Goal: Book appointment/travel/reservation

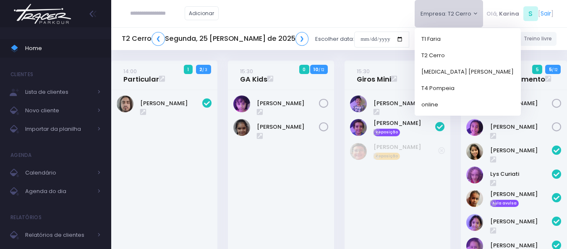
scroll to position [564, 0]
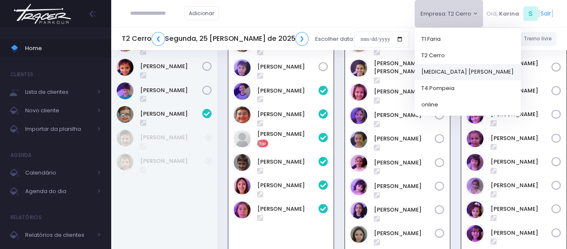
click at [442, 73] on link "[MEDICAL_DATA] [PERSON_NAME]" at bounding box center [468, 71] width 106 height 16
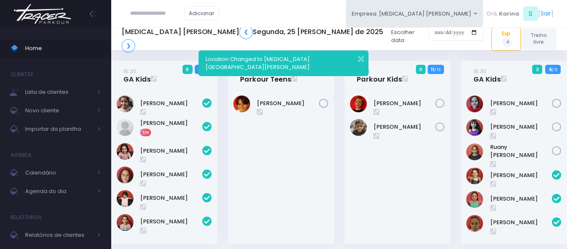
scroll to position [594, 0]
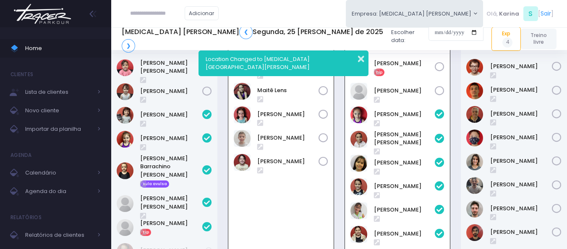
click at [361, 60] on button "button" at bounding box center [355, 58] width 17 height 10
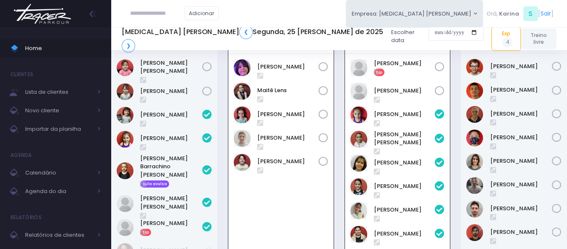
click at [309, 17] on div "Adicionar Empresa: [MEDICAL_DATA] Santana T1 Faria T2 Cerro [MEDICAL_DATA] Sant…" at bounding box center [339, 13] width 456 height 27
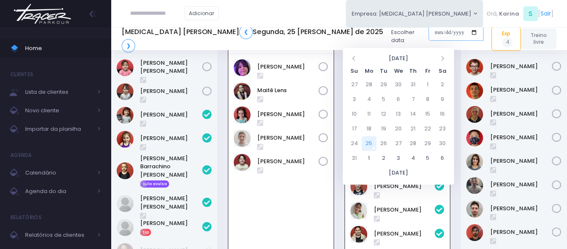
click at [429, 37] on input "date" at bounding box center [456, 32] width 55 height 16
click at [444, 157] on td "6" at bounding box center [442, 158] width 15 height 15
type input "**********"
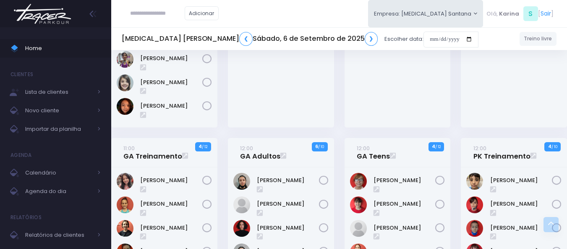
scroll to position [546, 0]
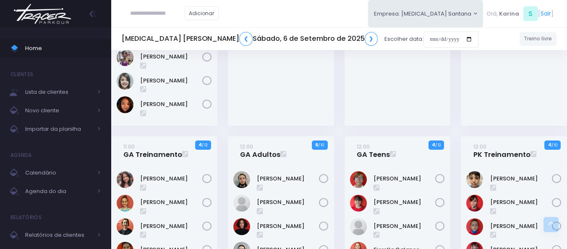
click at [367, 23] on div "Adicionar Empresa: [MEDICAL_DATA] Santana T1 Faria T2 Cerro [MEDICAL_DATA] Sant…" at bounding box center [339, 13] width 456 height 27
click at [424, 44] on input "date" at bounding box center [451, 39] width 55 height 16
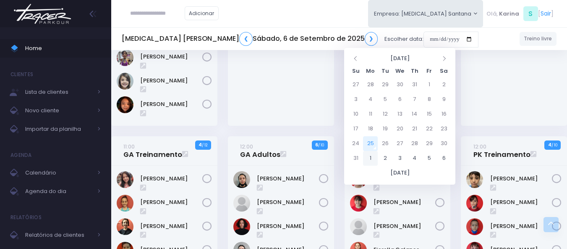
click at [372, 158] on td "1" at bounding box center [370, 158] width 15 height 15
type input "**********"
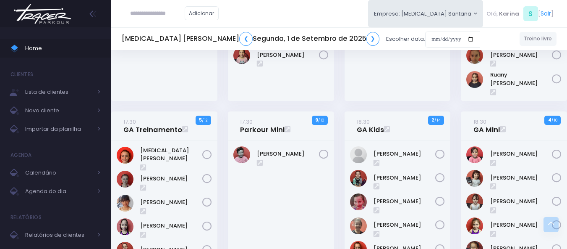
scroll to position [133, 0]
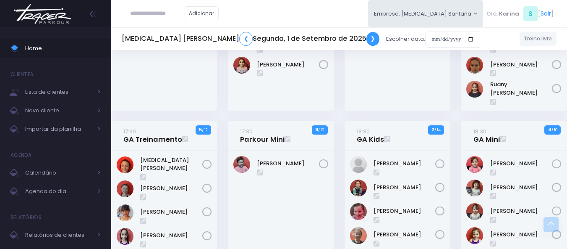
click at [366, 38] on link "❯" at bounding box center [372, 39] width 13 height 14
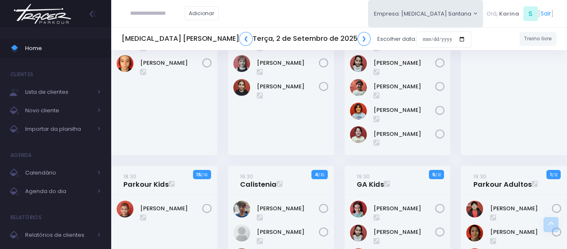
scroll to position [399, 0]
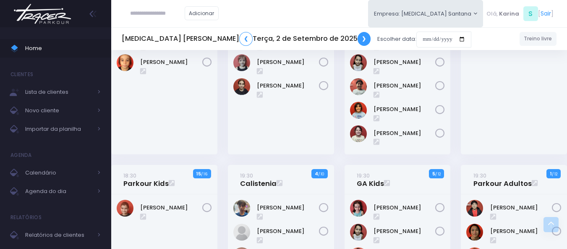
click at [358, 38] on link "❯" at bounding box center [364, 39] width 13 height 14
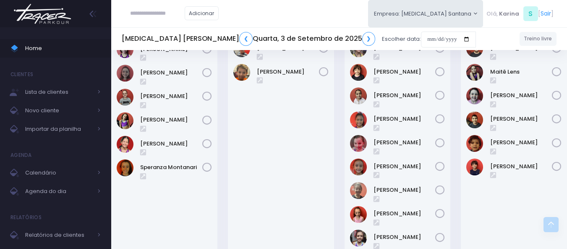
scroll to position [282, 0]
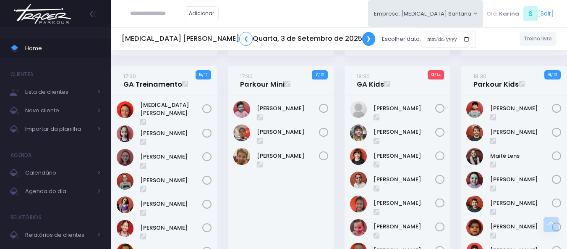
click at [362, 41] on link "❯" at bounding box center [368, 39] width 13 height 14
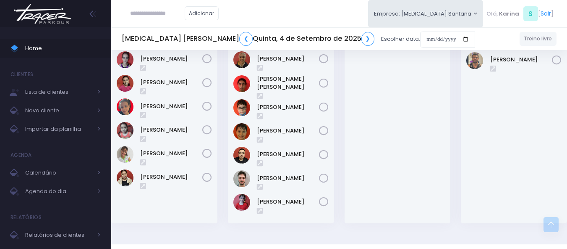
scroll to position [692, 0]
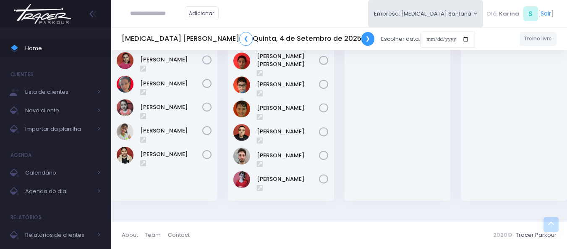
click at [361, 40] on link "❯" at bounding box center [367, 39] width 13 height 14
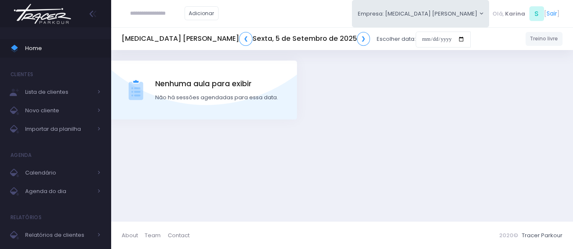
click at [356, 132] on div "[MEDICAL_DATA] [PERSON_NAME] ❮ Sexta, 5 de Setembro de 2025 ❯ Escolher data: Tr…" at bounding box center [342, 135] width 462 height 171
click at [416, 42] on input "date" at bounding box center [443, 39] width 55 height 16
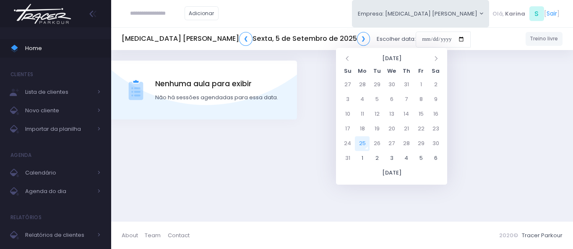
click at [362, 142] on td "25" at bounding box center [362, 143] width 15 height 15
type input "**********"
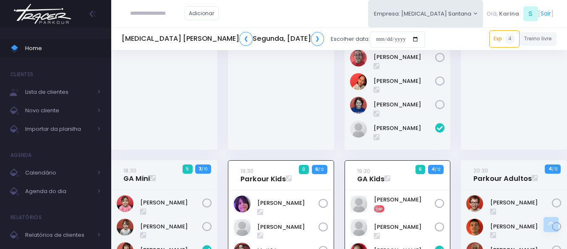
scroll to position [594, 0]
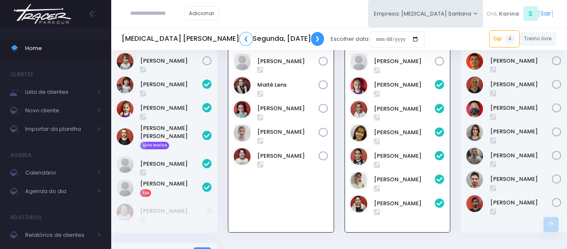
click at [311, 38] on link "❯" at bounding box center [317, 39] width 13 height 14
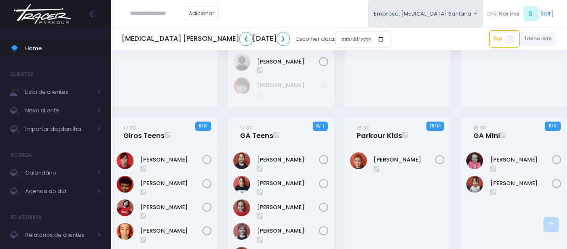
scroll to position [228, 0]
